Goal: Task Accomplishment & Management: Use online tool/utility

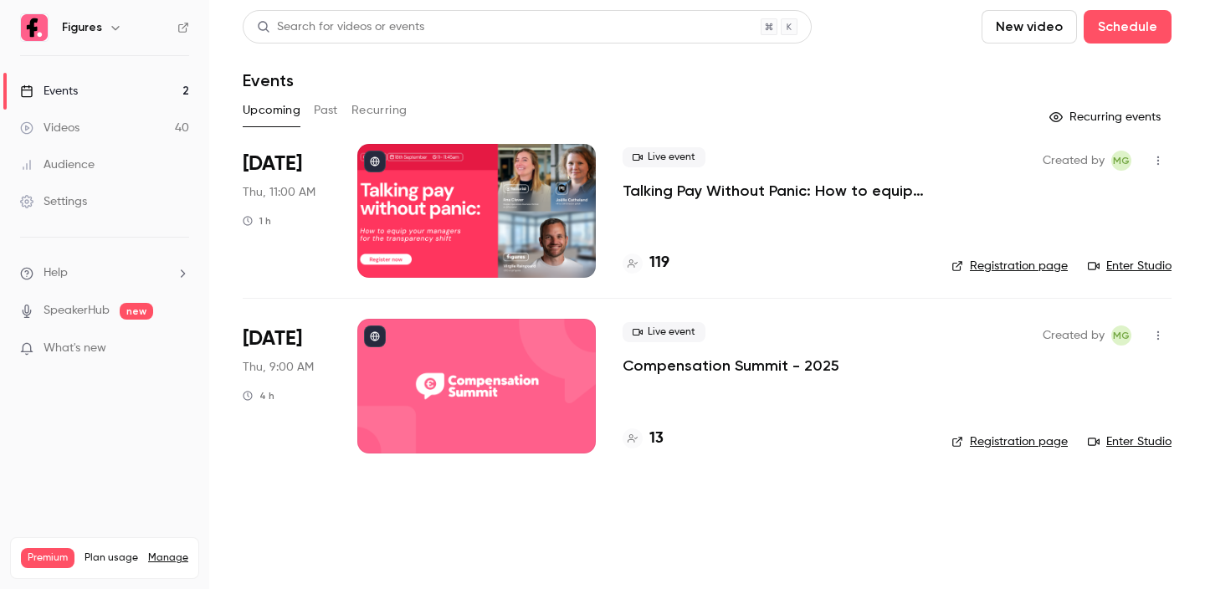
click at [322, 112] on button "Past" at bounding box center [326, 110] width 24 height 27
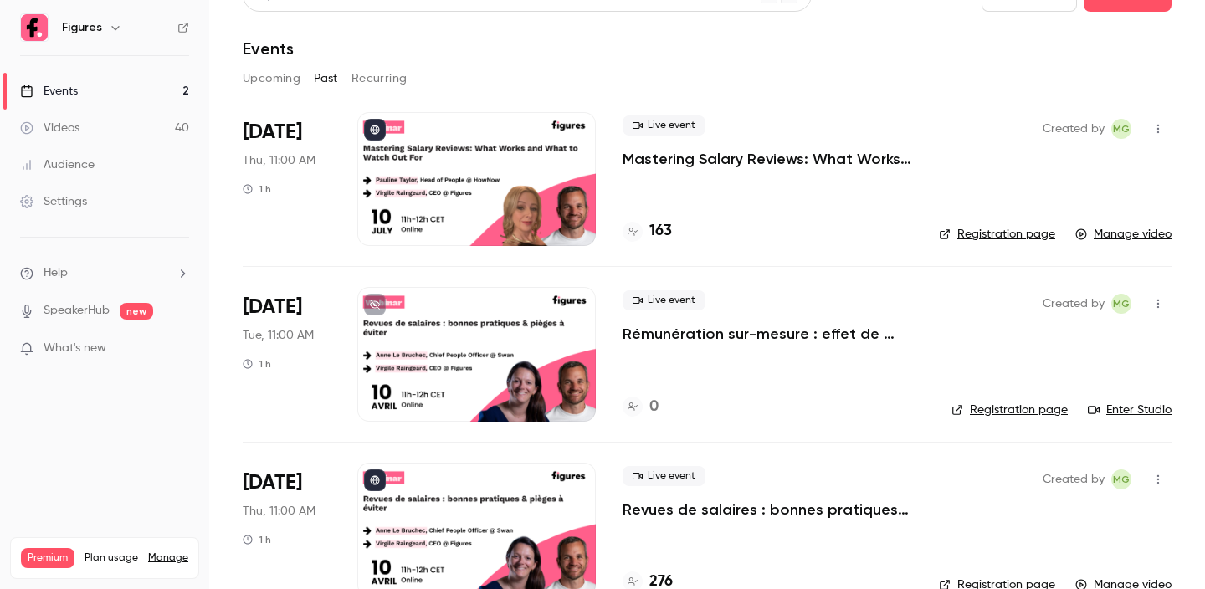
scroll to position [33, 0]
click at [1159, 303] on icon "button" at bounding box center [1158, 303] width 13 height 12
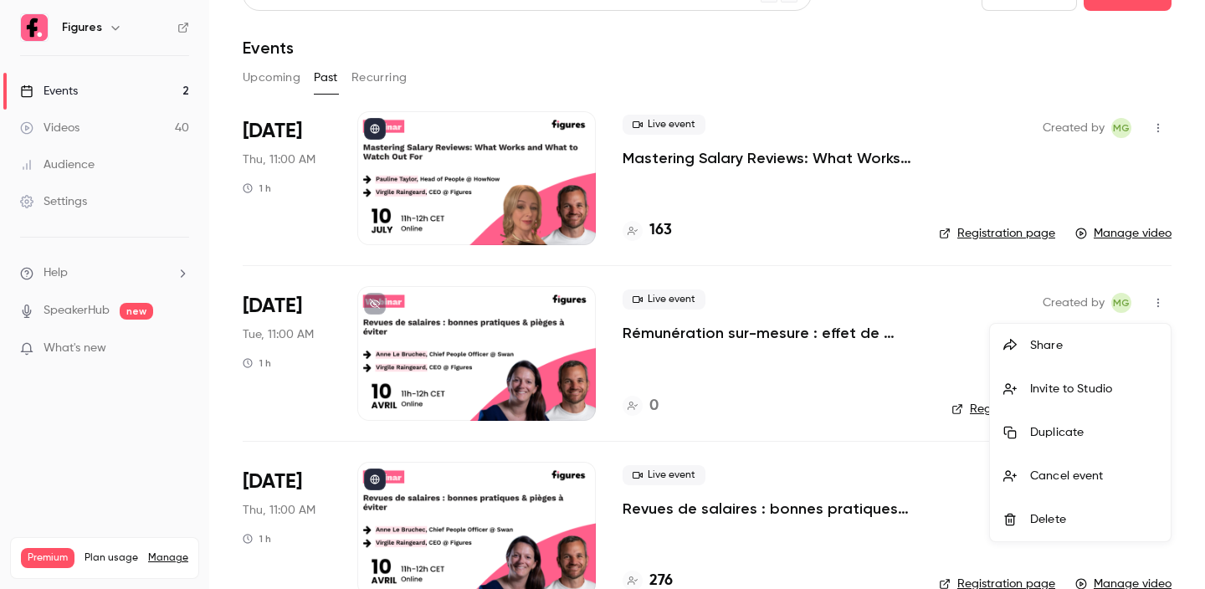
click at [1058, 515] on div "Delete" at bounding box center [1093, 519] width 127 height 17
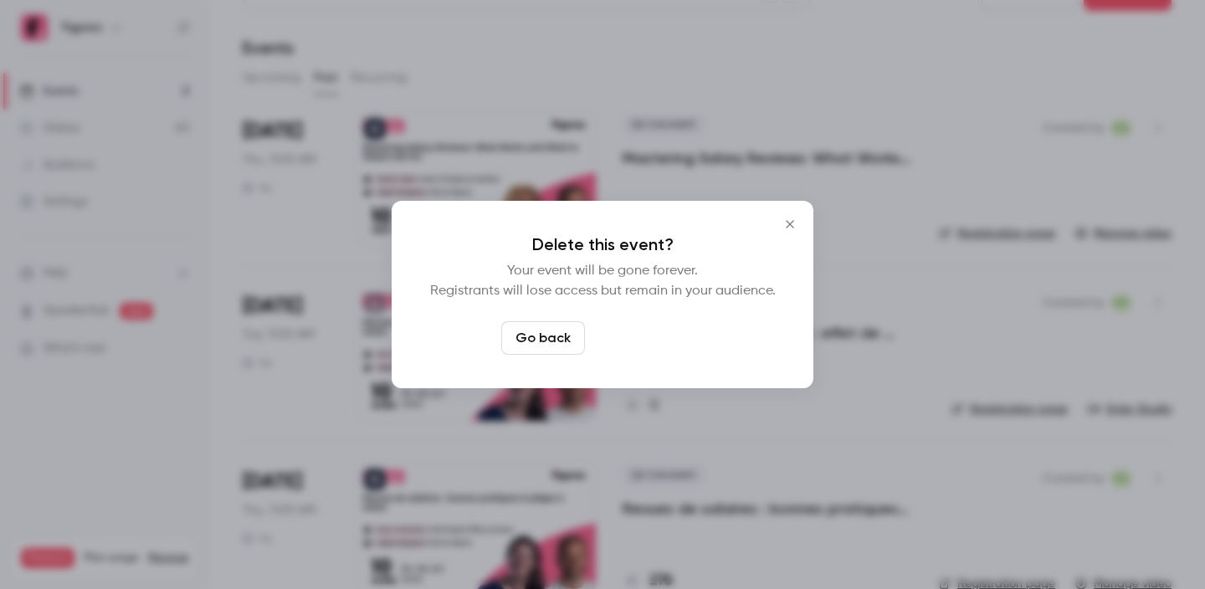
click at [652, 333] on button "Delete event" at bounding box center [648, 337] width 112 height 33
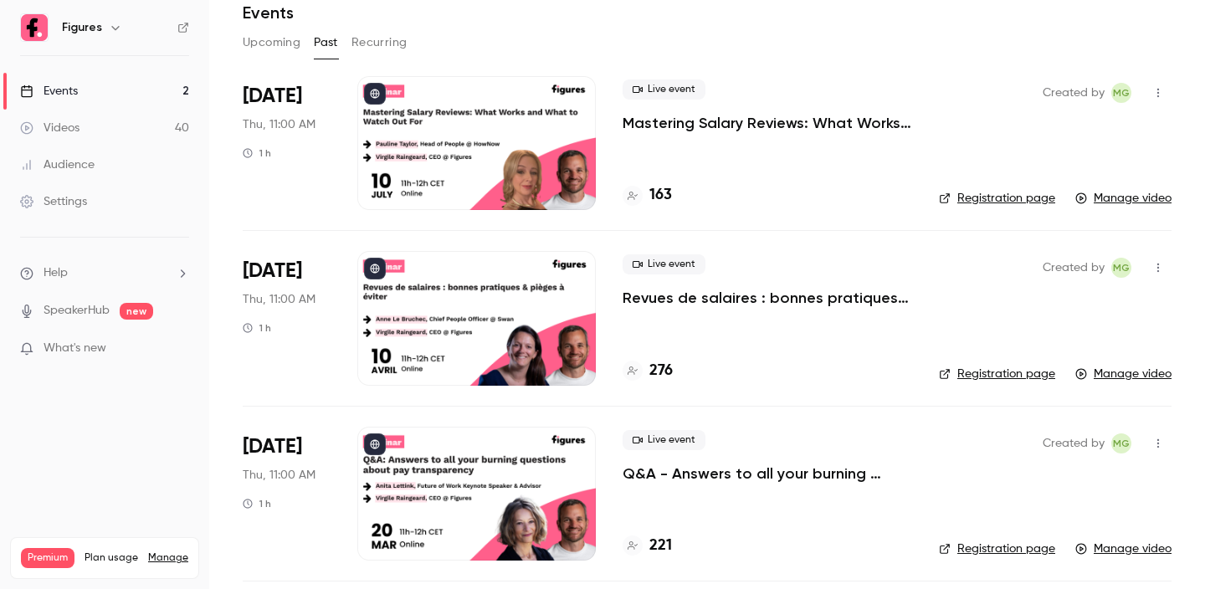
scroll to position [49, 0]
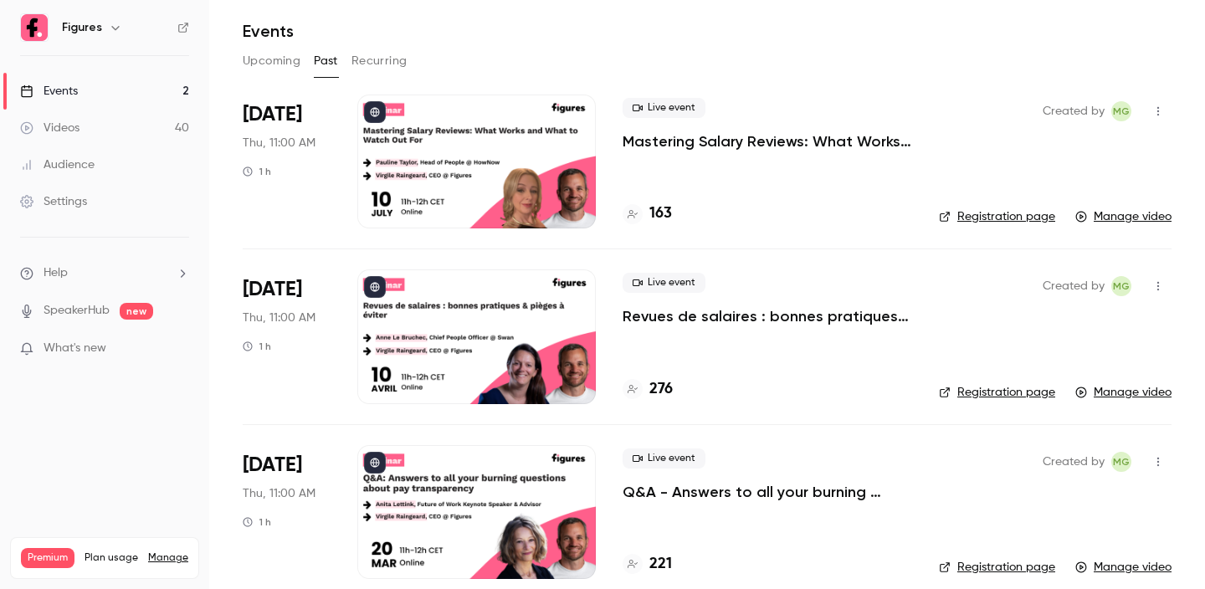
click at [1154, 277] on button "button" at bounding box center [1158, 286] width 27 height 27
click at [1065, 358] on li "Duplicate" at bounding box center [1080, 373] width 181 height 44
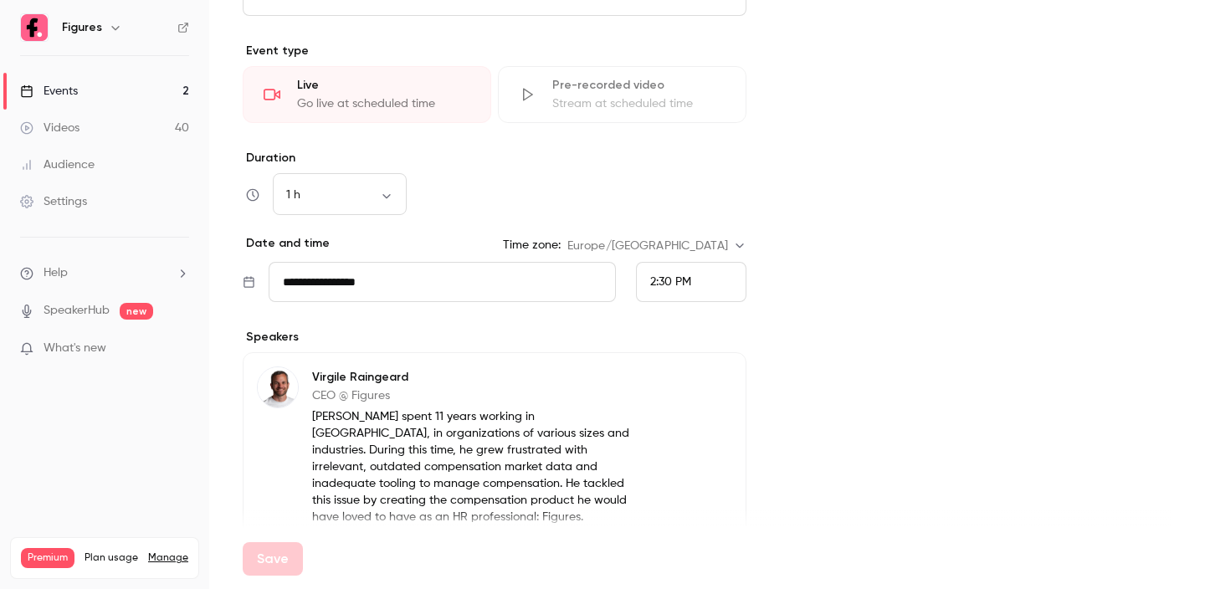
scroll to position [514, 0]
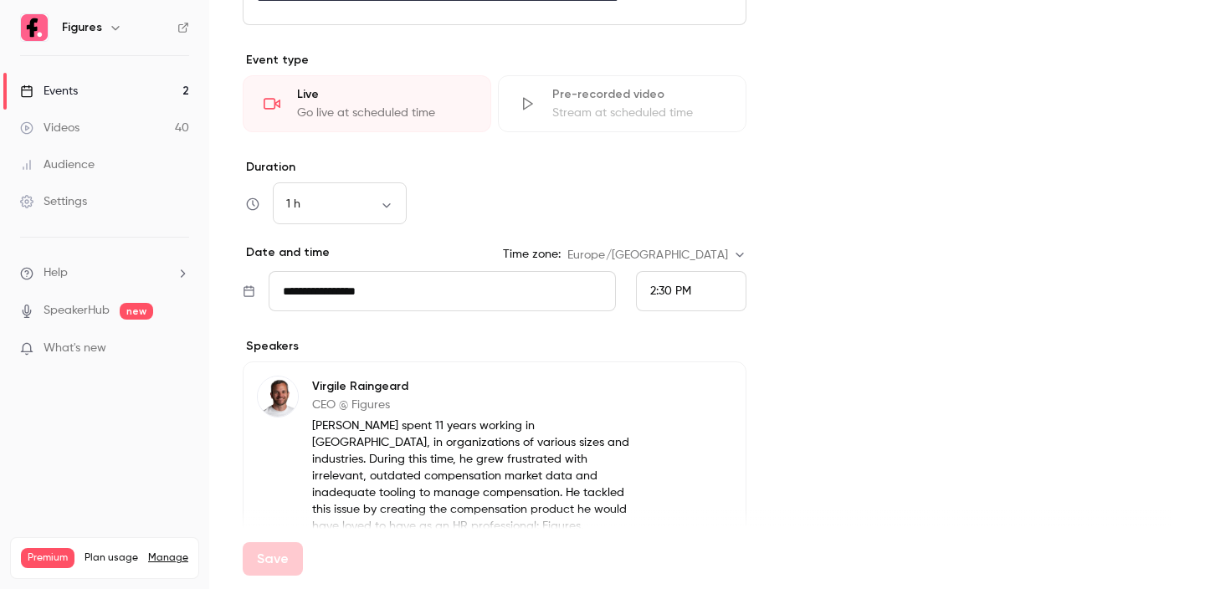
click at [302, 290] on input "**********" at bounding box center [442, 291] width 347 height 40
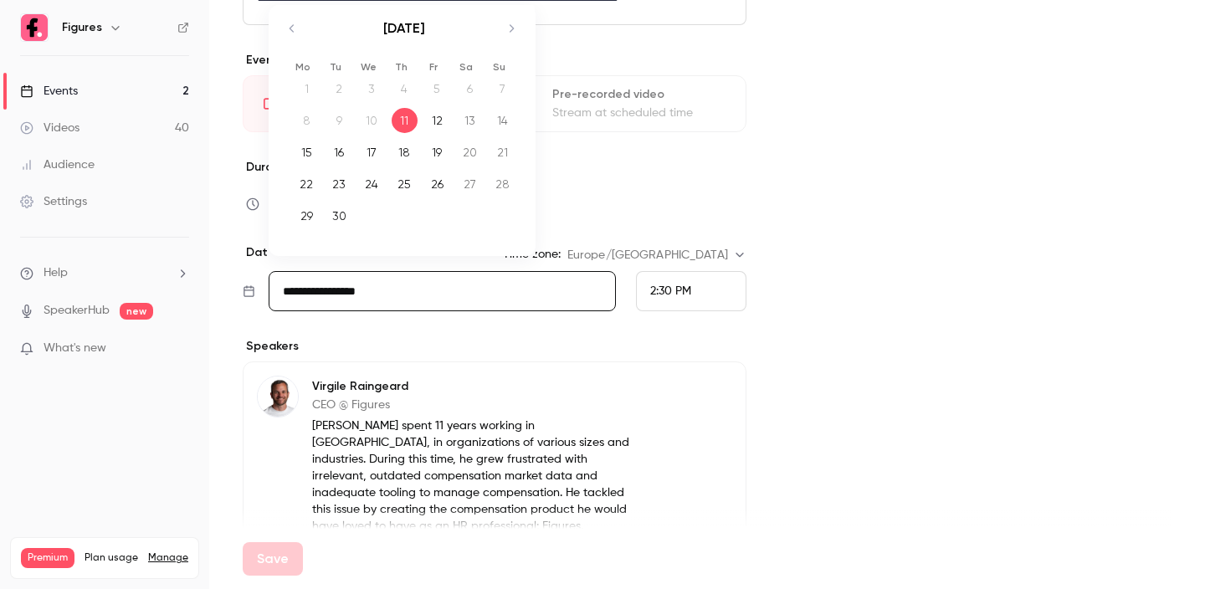
click at [516, 31] on icon "Move forward to switch to the next month." at bounding box center [511, 28] width 20 height 20
click at [339, 115] on div "7" at bounding box center [339, 120] width 26 height 25
type input "**********"
